Goal: Register for event/course

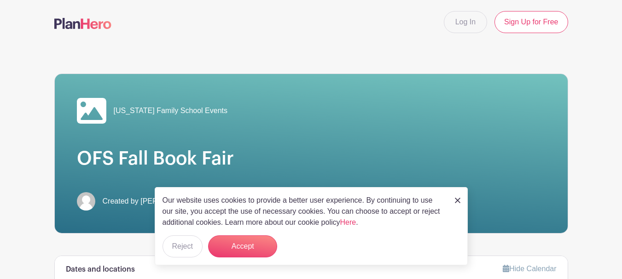
drag, startPoint x: 457, startPoint y: 201, endPoint x: 372, endPoint y: 177, distance: 87.5
click at [457, 201] on img at bounding box center [458, 201] width 6 height 6
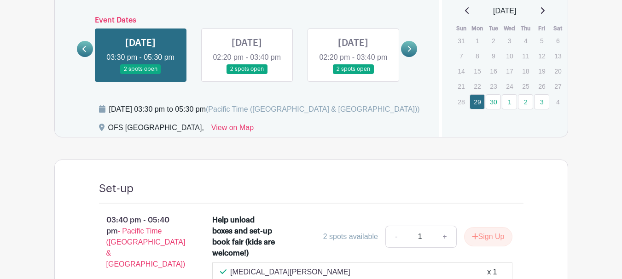
scroll to position [246, 0]
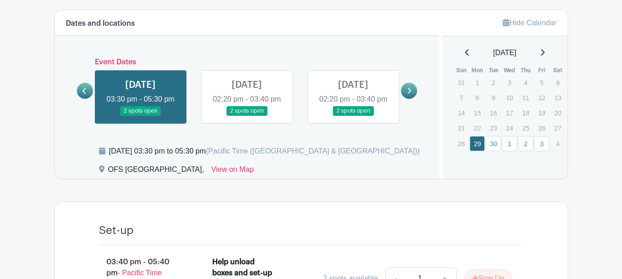
click at [247, 116] on link at bounding box center [247, 116] width 0 height 0
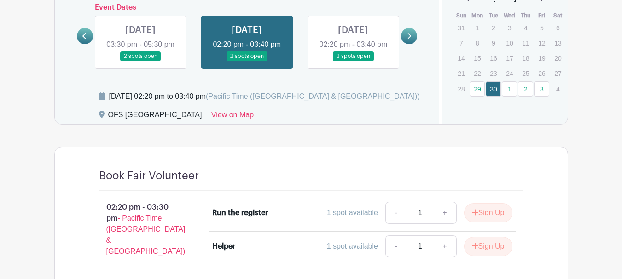
scroll to position [246, 0]
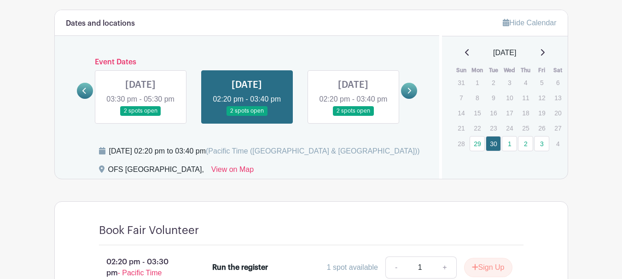
click at [353, 116] on link at bounding box center [353, 116] width 0 height 0
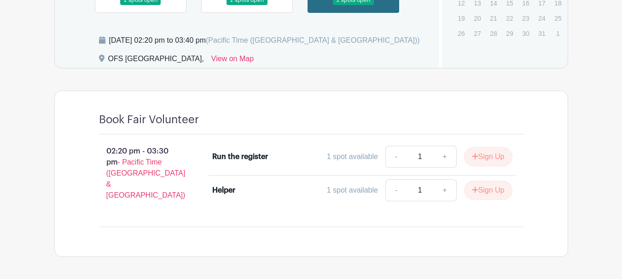
scroll to position [219, 0]
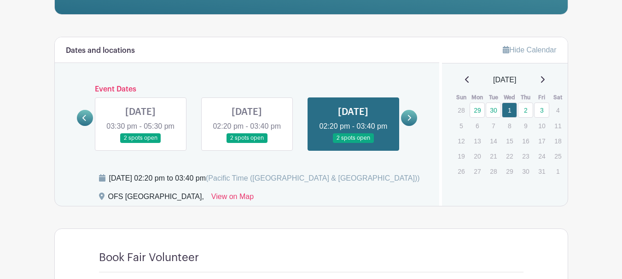
click at [406, 124] on link at bounding box center [409, 118] width 16 height 16
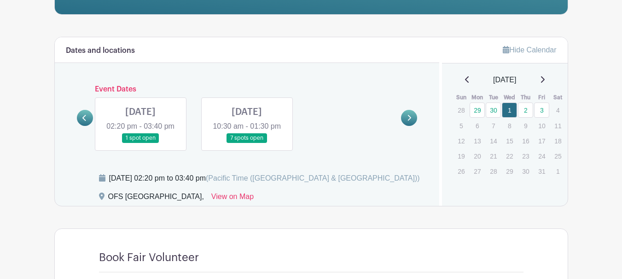
click at [140, 143] on link at bounding box center [140, 143] width 0 height 0
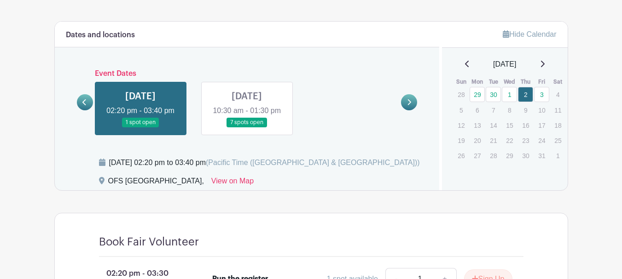
scroll to position [219, 0]
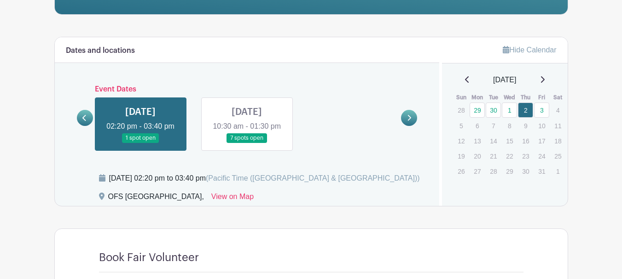
click at [247, 143] on link at bounding box center [247, 143] width 0 height 0
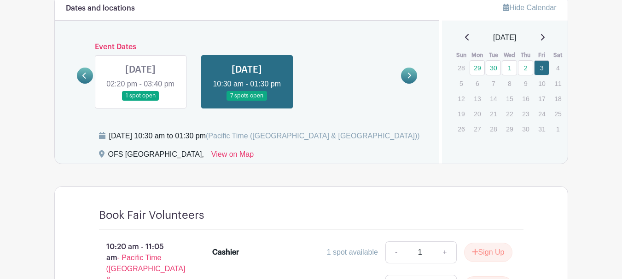
scroll to position [256, 0]
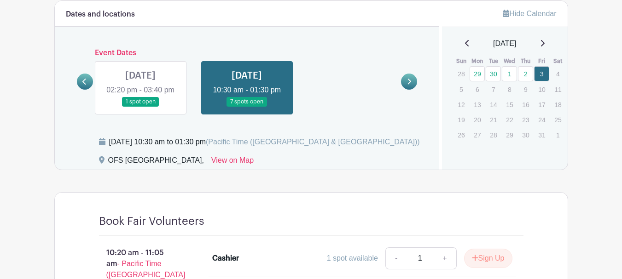
click at [140, 107] on link at bounding box center [140, 107] width 0 height 0
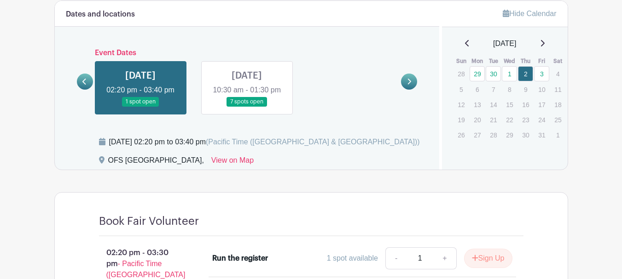
click at [85, 85] on icon at bounding box center [84, 82] width 4 height 6
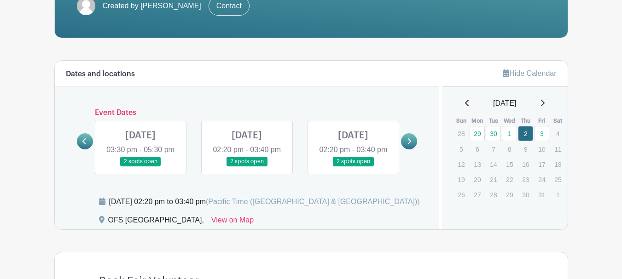
scroll to position [236, 0]
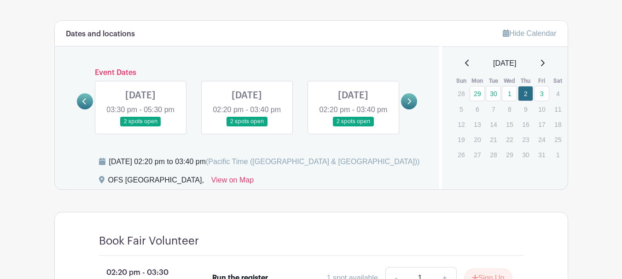
click at [247, 127] on link at bounding box center [247, 127] width 0 height 0
